Goal: Task Accomplishment & Management: Manage account settings

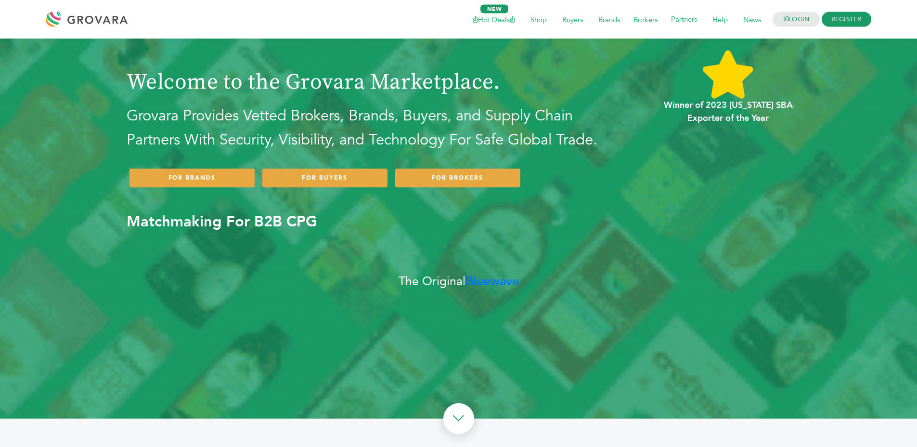
click at [440, 77] on h1 "Welcome to the Grovara Marketplace." at bounding box center [370, 69] width 486 height 52
click at [441, 77] on h1 "Welcome to the Grovara Marketplace." at bounding box center [370, 69] width 486 height 52
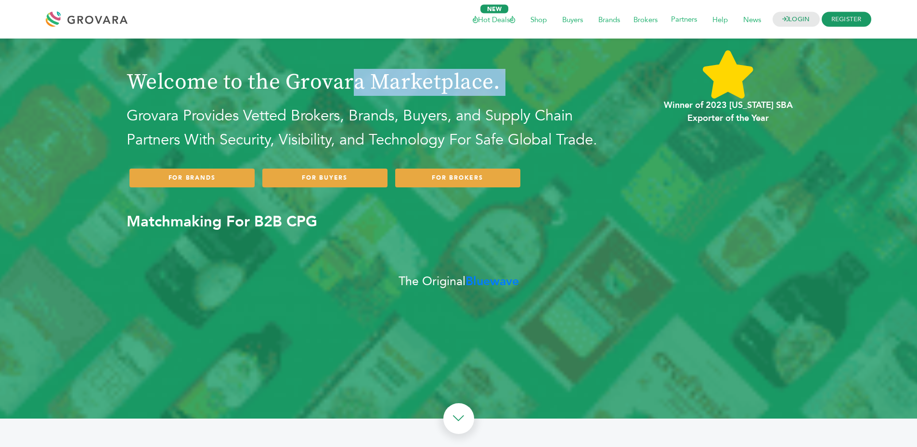
drag, startPoint x: 441, startPoint y: 77, endPoint x: 463, endPoint y: 98, distance: 30.3
click at [441, 77] on h1 "Welcome to the Grovara Marketplace." at bounding box center [370, 69] width 486 height 52
click at [465, 101] on div "Welcome to the Grovara Marketplace. Grovara Provides Vetted Brokers, Brands, Bu…" at bounding box center [431, 146] width 608 height 207
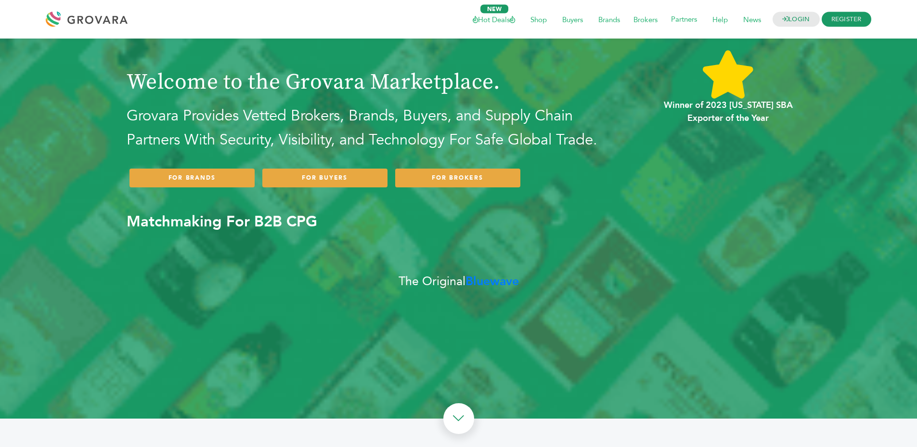
click at [453, 119] on h2 "Grovara Provides Vetted Brokers, Brands, Buyers, and Supply Chain Partners With…" at bounding box center [370, 128] width 486 height 48
drag, startPoint x: 453, startPoint y: 119, endPoint x: 546, endPoint y: 147, distance: 97.1
click at [456, 119] on h2 "Grovara Provides Vetted Brokers, Brands, Buyers, and Supply Chain Partners With…" at bounding box center [370, 128] width 486 height 48
click at [550, 148] on h2 "Grovara Provides Vetted Brokers, Brands, Buyers, and Supply Chain Partners With…" at bounding box center [370, 128] width 486 height 48
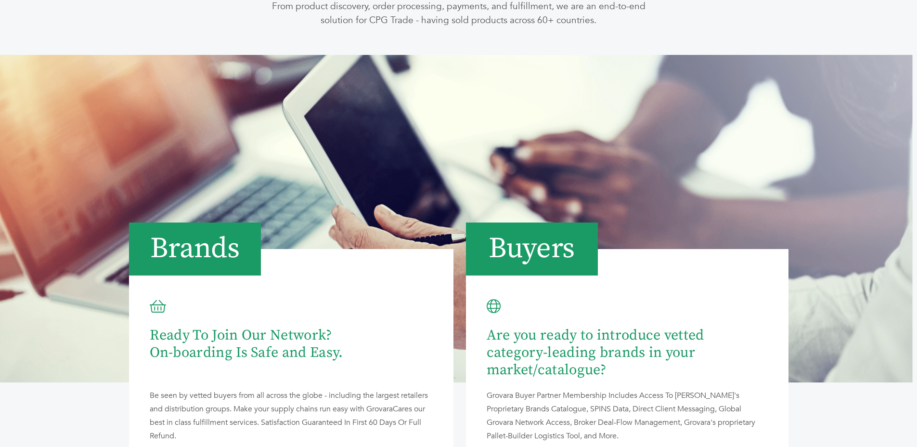
scroll to position [581, 0]
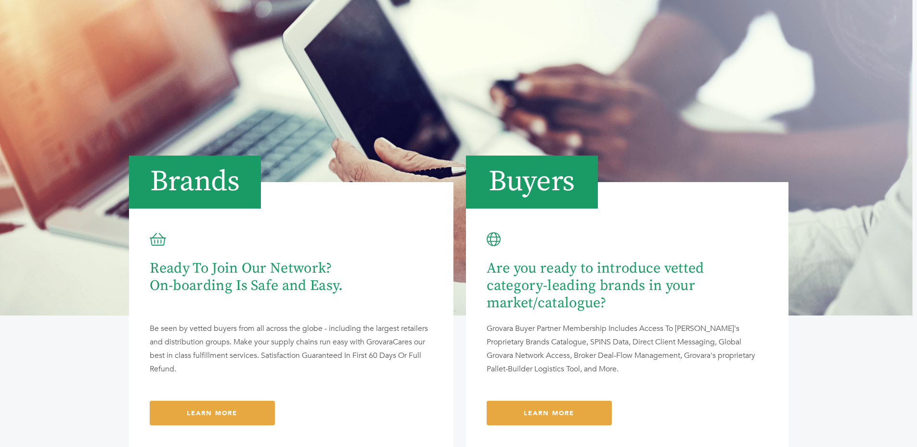
click at [506, 135] on div "Buyers Are you ready to introduce vetted category-leading brands in your market…" at bounding box center [627, 290] width 337 height 323
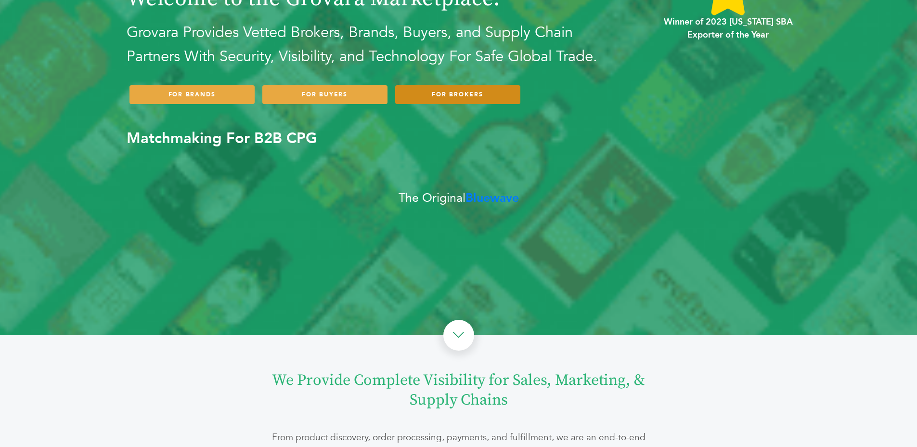
scroll to position [0, 0]
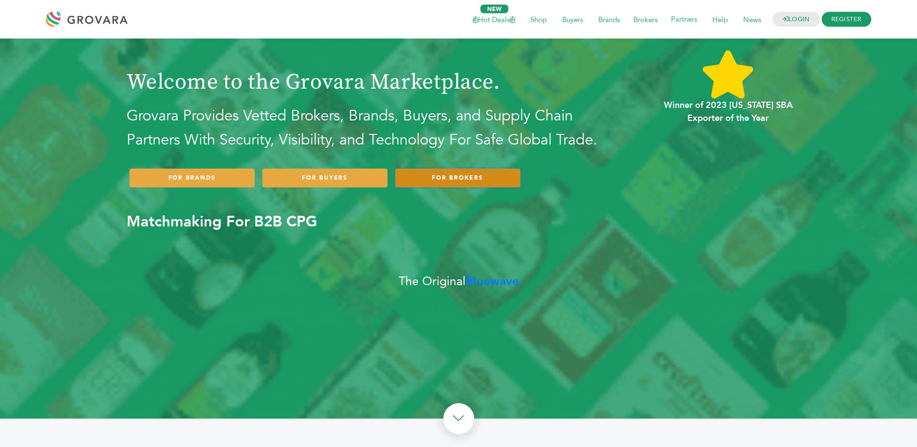
click at [473, 183] on link "FOR BROKERS" at bounding box center [457, 177] width 125 height 19
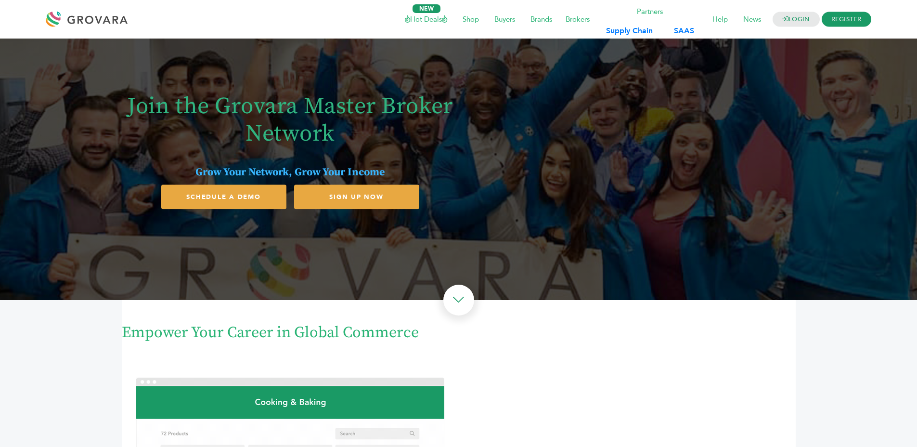
drag, startPoint x: 597, startPoint y: 206, endPoint x: 572, endPoint y: 218, distance: 27.8
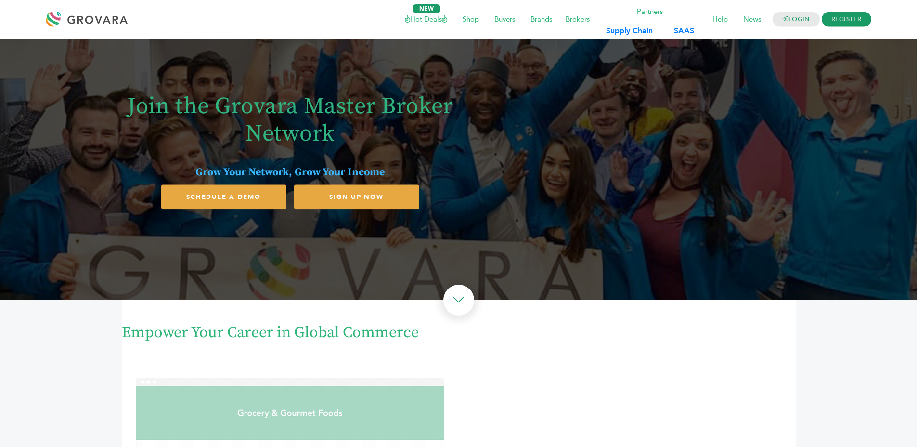
click at [594, 207] on div "Join the Grovara Master Broker Network Grow Your Network, Grow Your Income SCHE…" at bounding box center [459, 146] width 674 height 147
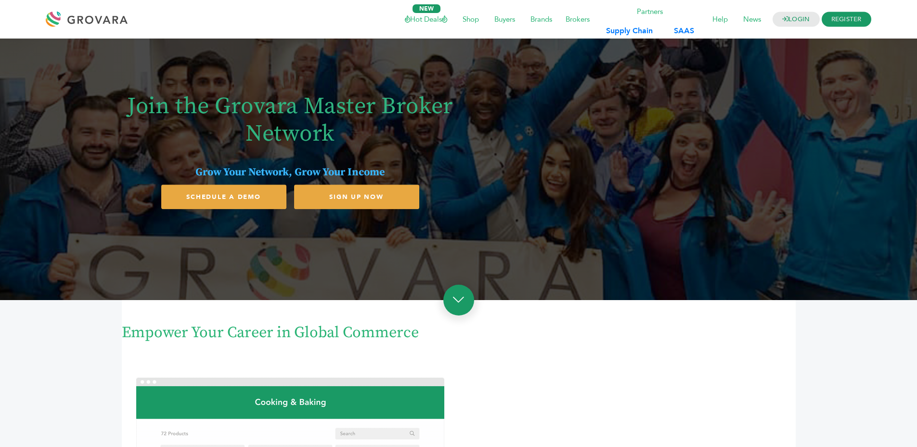
click at [459, 291] on link at bounding box center [458, 299] width 31 height 31
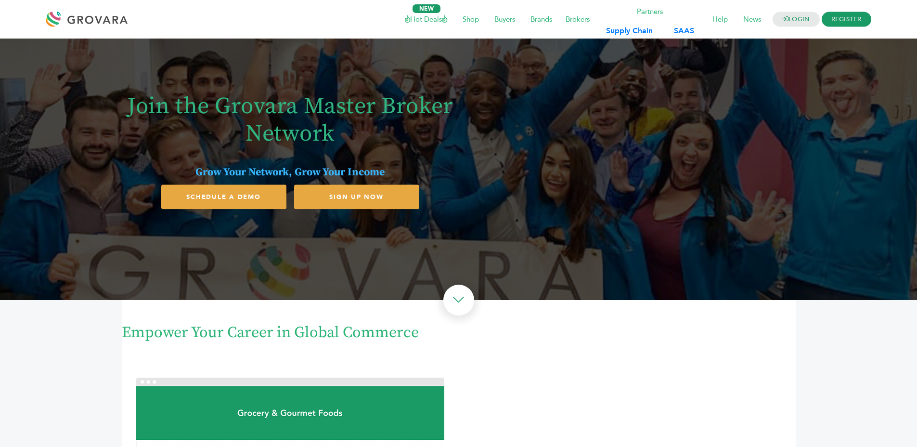
click at [506, 121] on div "Join the Grovara Master Broker Network Grow Your Network, Grow Your Income SCHE…" at bounding box center [459, 146] width 674 height 147
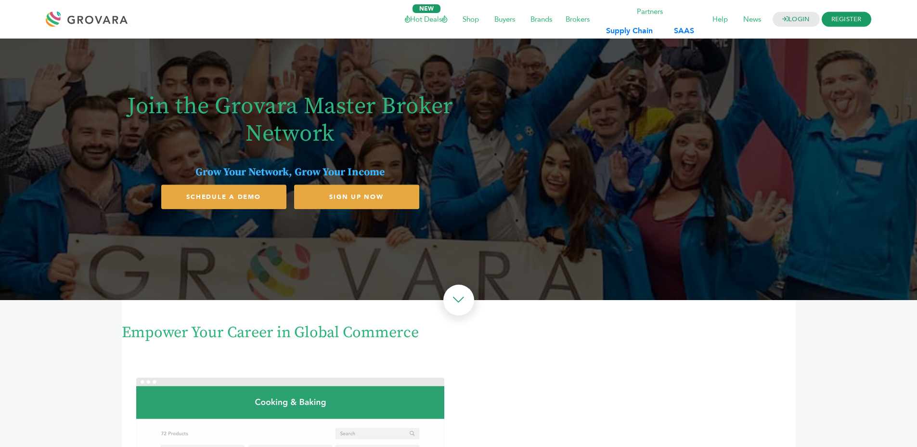
click at [380, 103] on h1 "Join the Grovara Master Broker Network" at bounding box center [290, 120] width 327 height 55
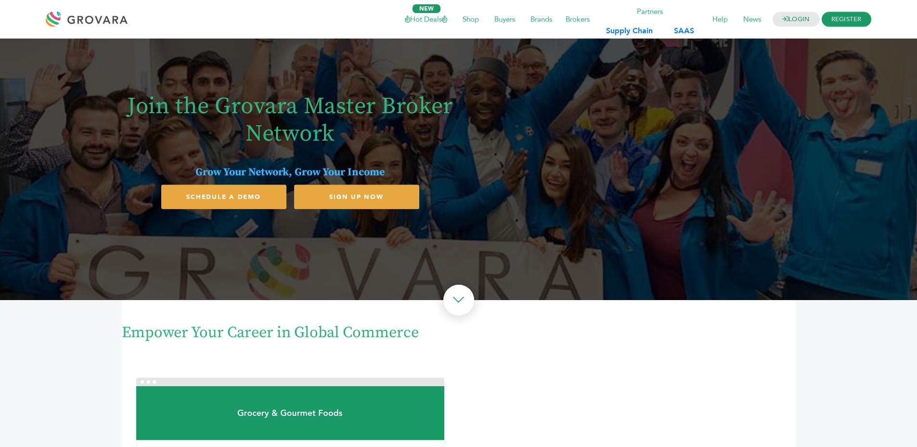
click at [380, 103] on h1 "Join the Grovara Master Broker Network" at bounding box center [290, 120] width 327 height 55
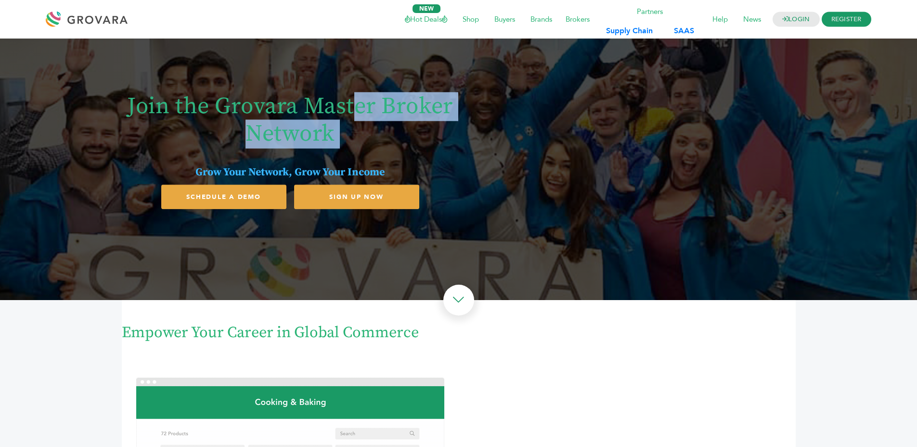
drag, startPoint x: 380, startPoint y: 103, endPoint x: 354, endPoint y: 121, distance: 31.5
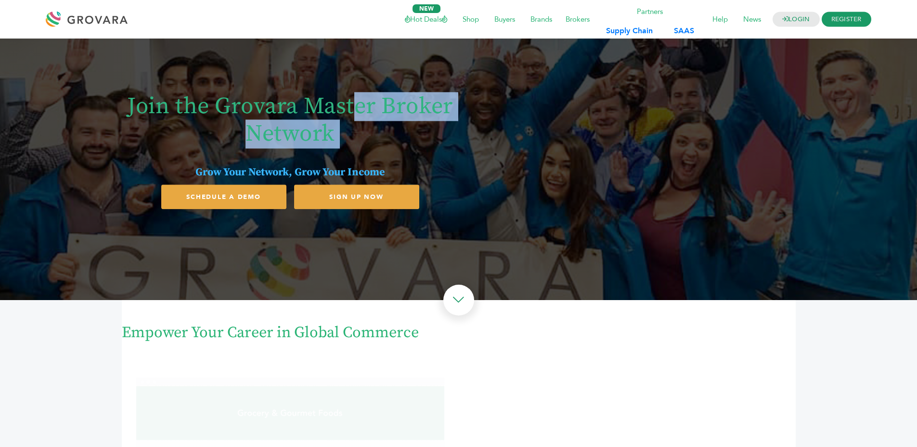
click at [380, 103] on h1 "Join the Grovara Master Broker Network" at bounding box center [290, 120] width 327 height 55
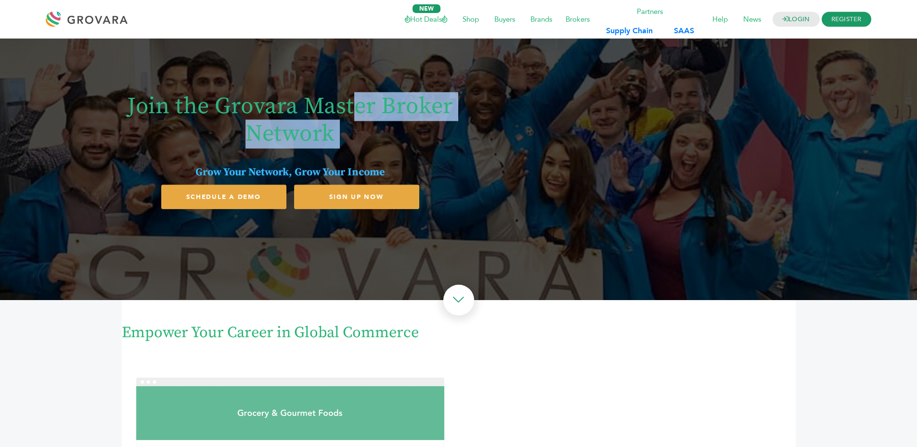
click at [353, 121] on h1 "Join the Grovara Master Broker Network" at bounding box center [290, 120] width 327 height 55
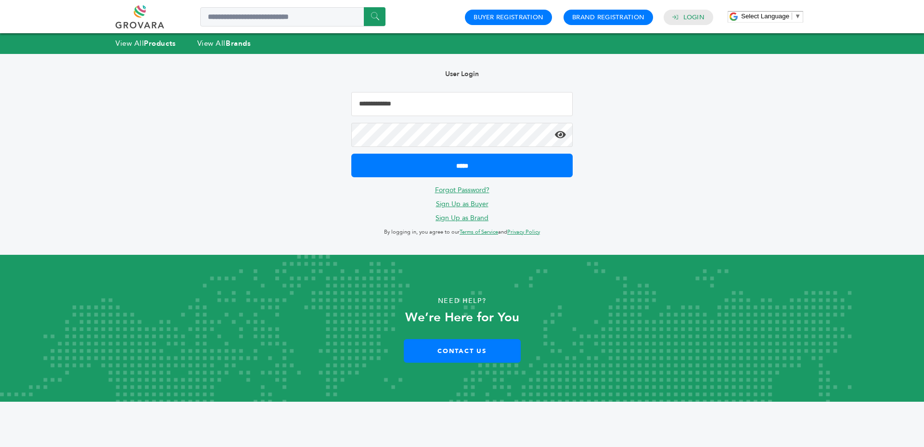
drag, startPoint x: 371, startPoint y: 105, endPoint x: 377, endPoint y: 109, distance: 7.8
click at [373, 106] on input "Email Address" at bounding box center [461, 104] width 221 height 24
type input "**********"
click at [351, 153] on input "*****" at bounding box center [461, 165] width 221 height 24
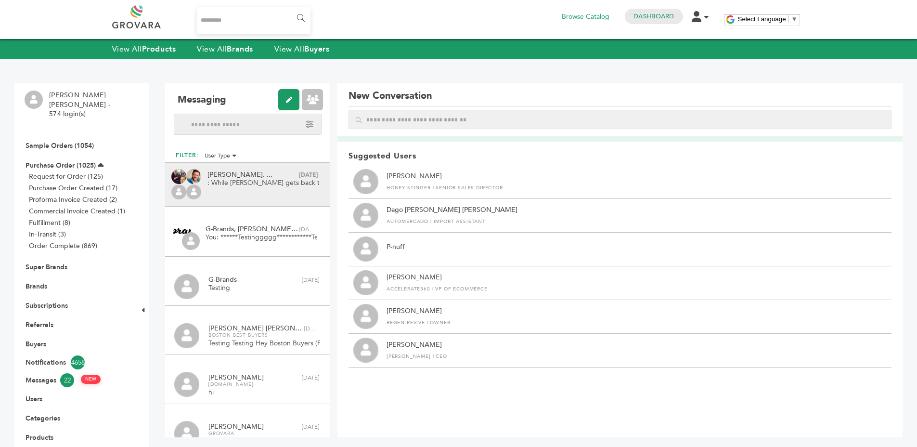
click at [281, 187] on span ": While Sam gets back to us about the slide deck. Dan, have you made any progre…" at bounding box center [263, 183] width 112 height 10
type input "**********"
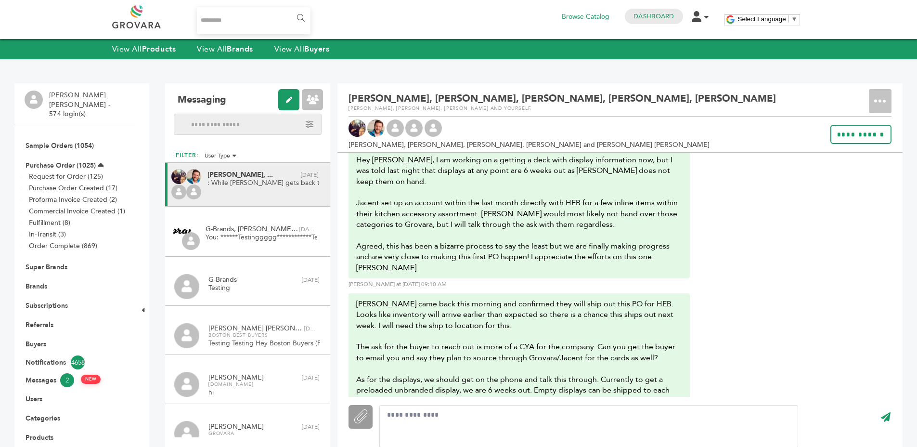
scroll to position [1957, 0]
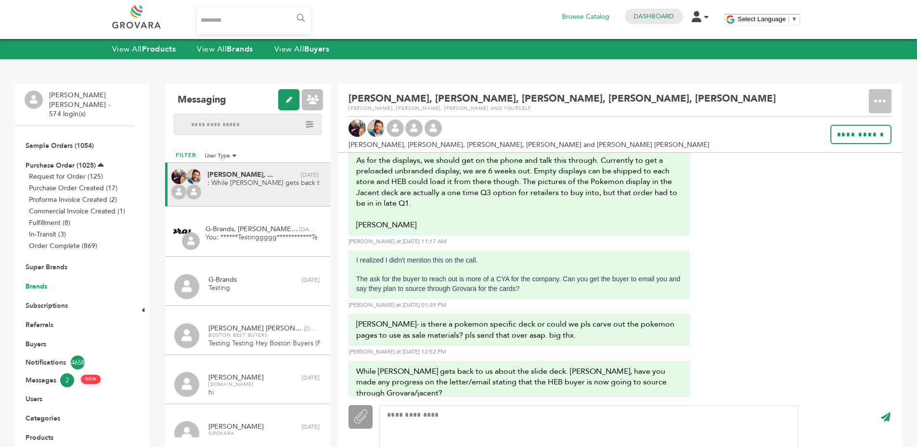
click at [32, 281] on link "Brands" at bounding box center [37, 285] width 22 height 9
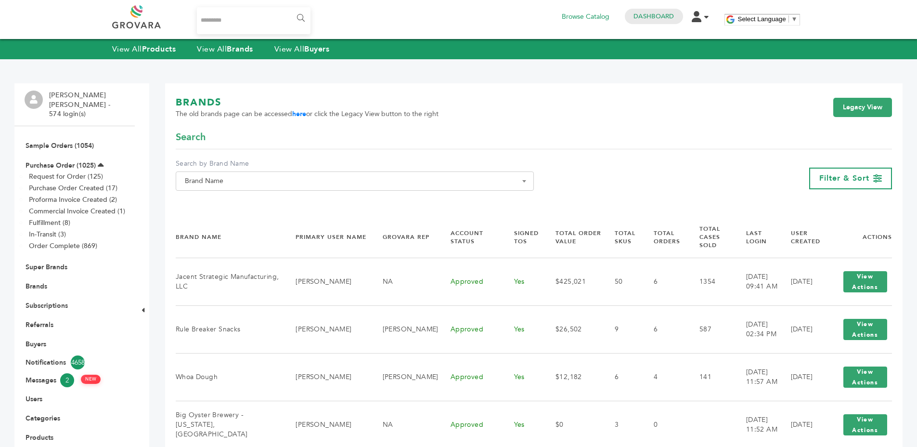
click at [287, 179] on span "Brand Name" at bounding box center [354, 180] width 347 height 13
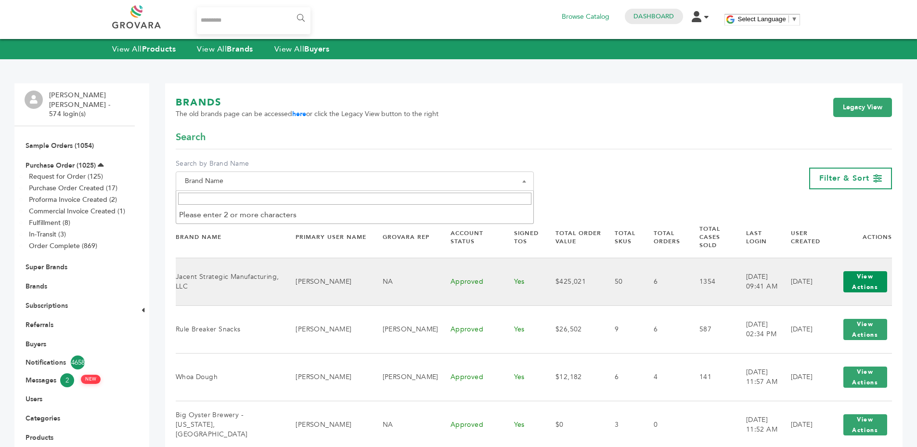
click at [848, 275] on button "View Actions" at bounding box center [865, 281] width 44 height 21
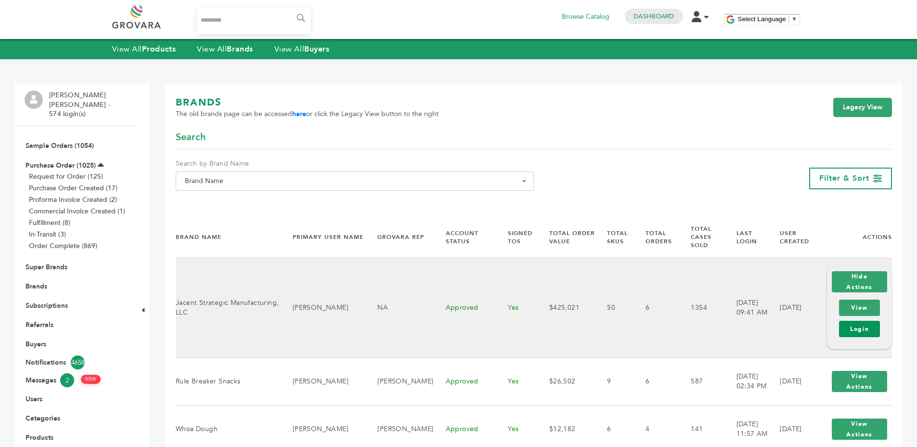
click at [848, 321] on link "Login" at bounding box center [859, 328] width 41 height 16
